Goal: Information Seeking & Learning: Learn about a topic

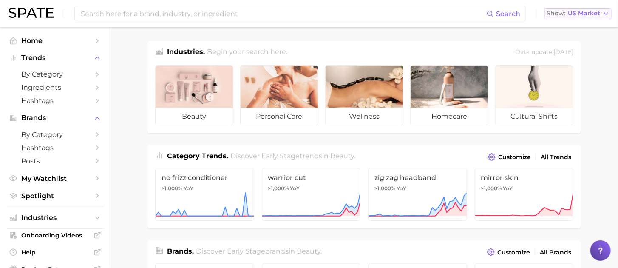
click at [569, 17] on button "Show US Market" at bounding box center [577, 13] width 67 height 11
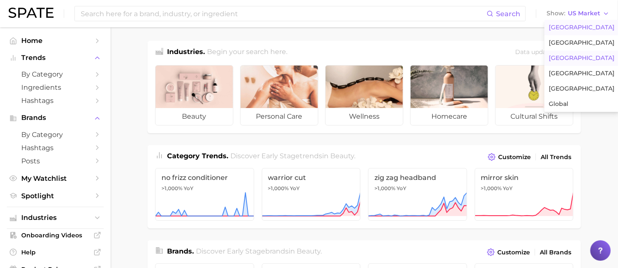
click at [574, 58] on button "[GEOGRAPHIC_DATA]" at bounding box center [581, 58] width 74 height 15
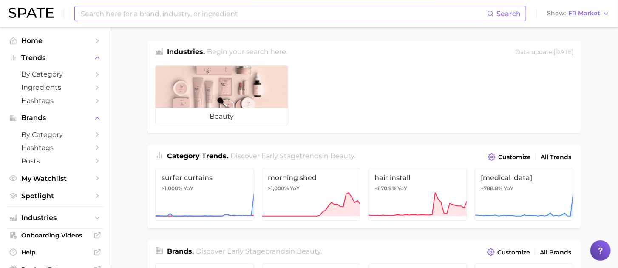
click at [291, 19] on input at bounding box center [283, 13] width 407 height 14
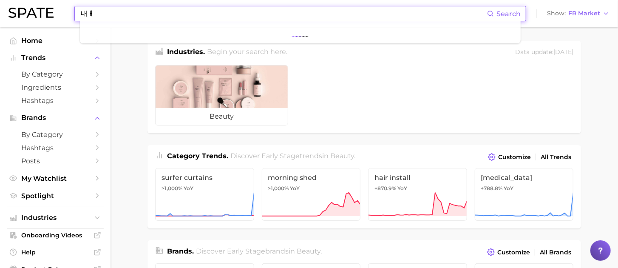
type input "내"
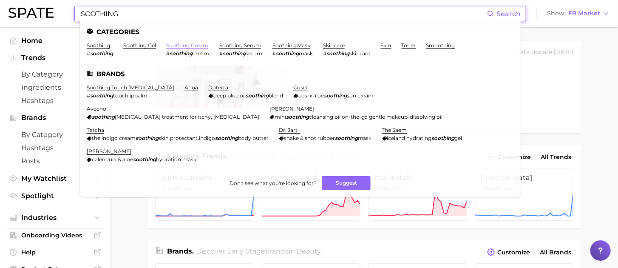
type input "SOOTHING"
click at [184, 46] on link "soothing cream" at bounding box center [187, 45] width 42 height 6
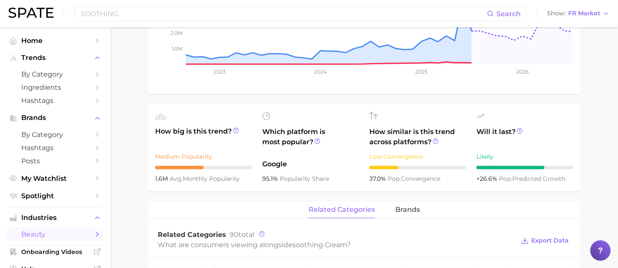
scroll to position [340, 0]
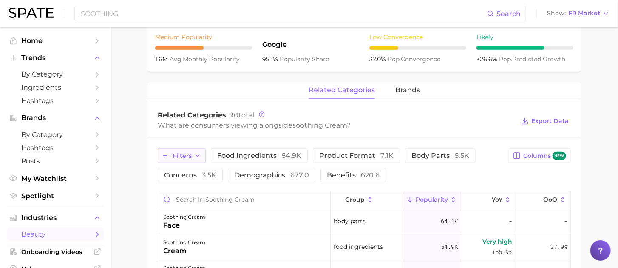
click at [190, 156] on span "Filters" at bounding box center [182, 155] width 19 height 7
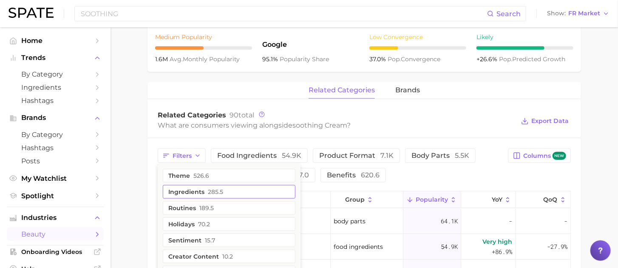
click at [194, 188] on button "ingredients 285.5" at bounding box center [229, 192] width 133 height 14
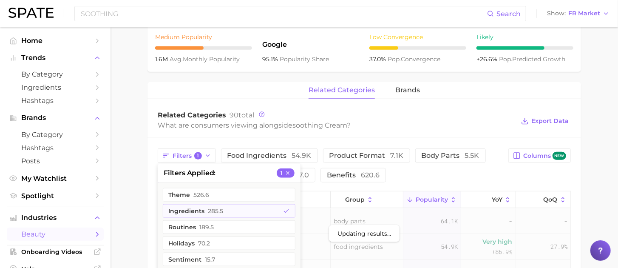
click at [608, 157] on main "1. skincare 2. face products 3. moisturizer products 4. soothing cream Overview…" at bounding box center [363, 99] width 507 height 824
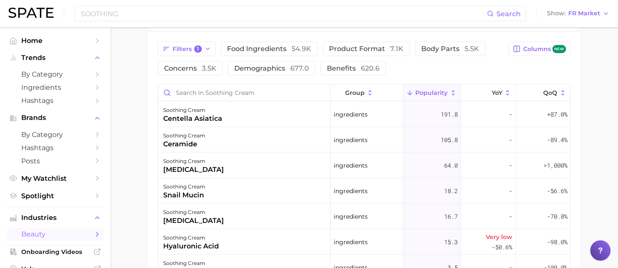
scroll to position [467, 0]
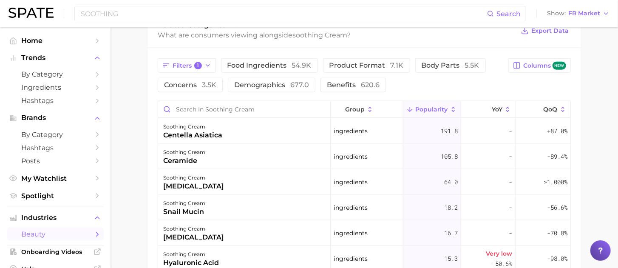
scroll to position [425, 0]
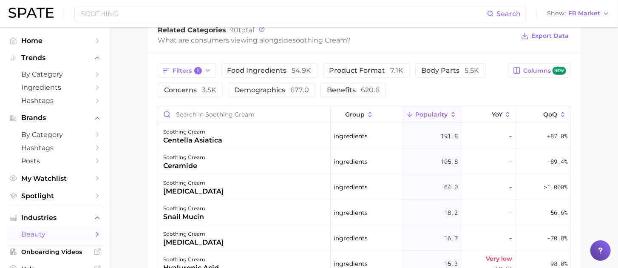
drag, startPoint x: 133, startPoint y: 80, endPoint x: 320, endPoint y: 1, distance: 203.8
